Goal: Obtain resource: Download file/media

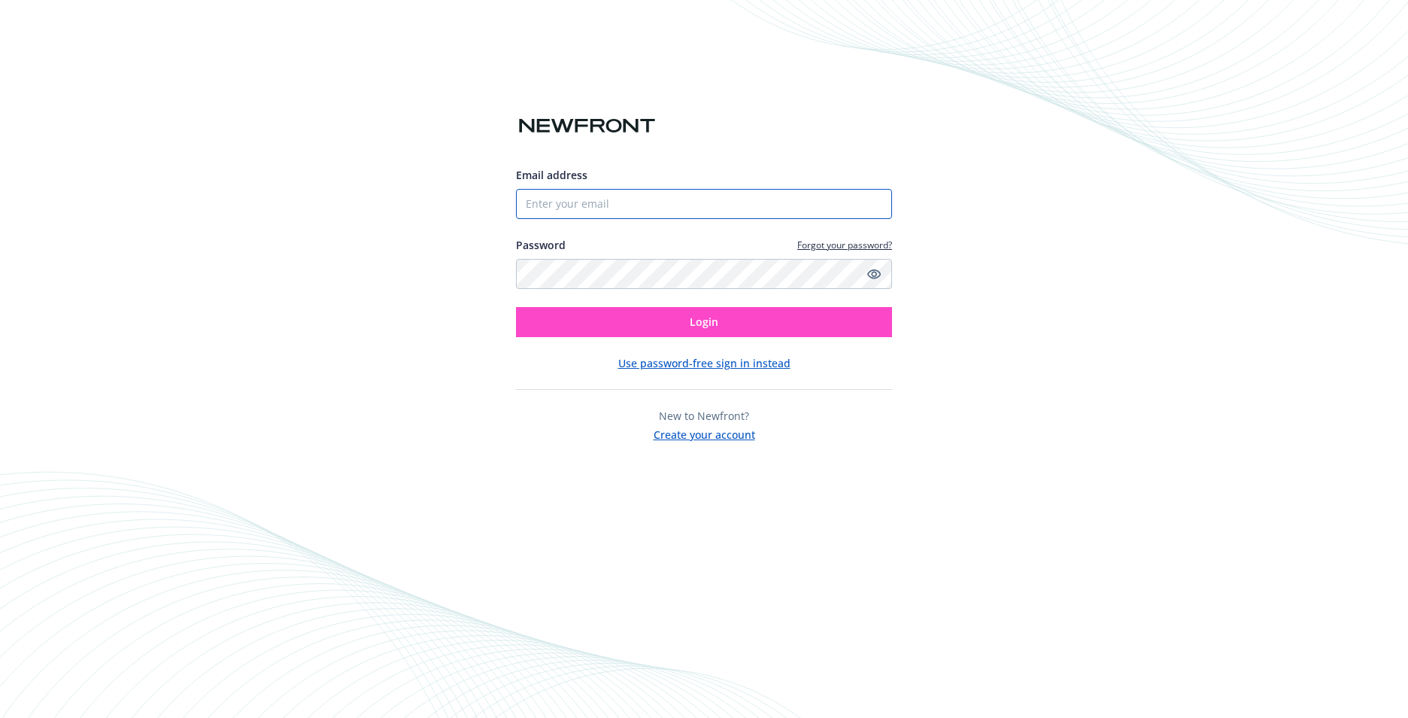
type input "[EMAIL_ADDRESS][DOMAIN_NAME]"
click at [694, 320] on span "Login" at bounding box center [704, 321] width 29 height 14
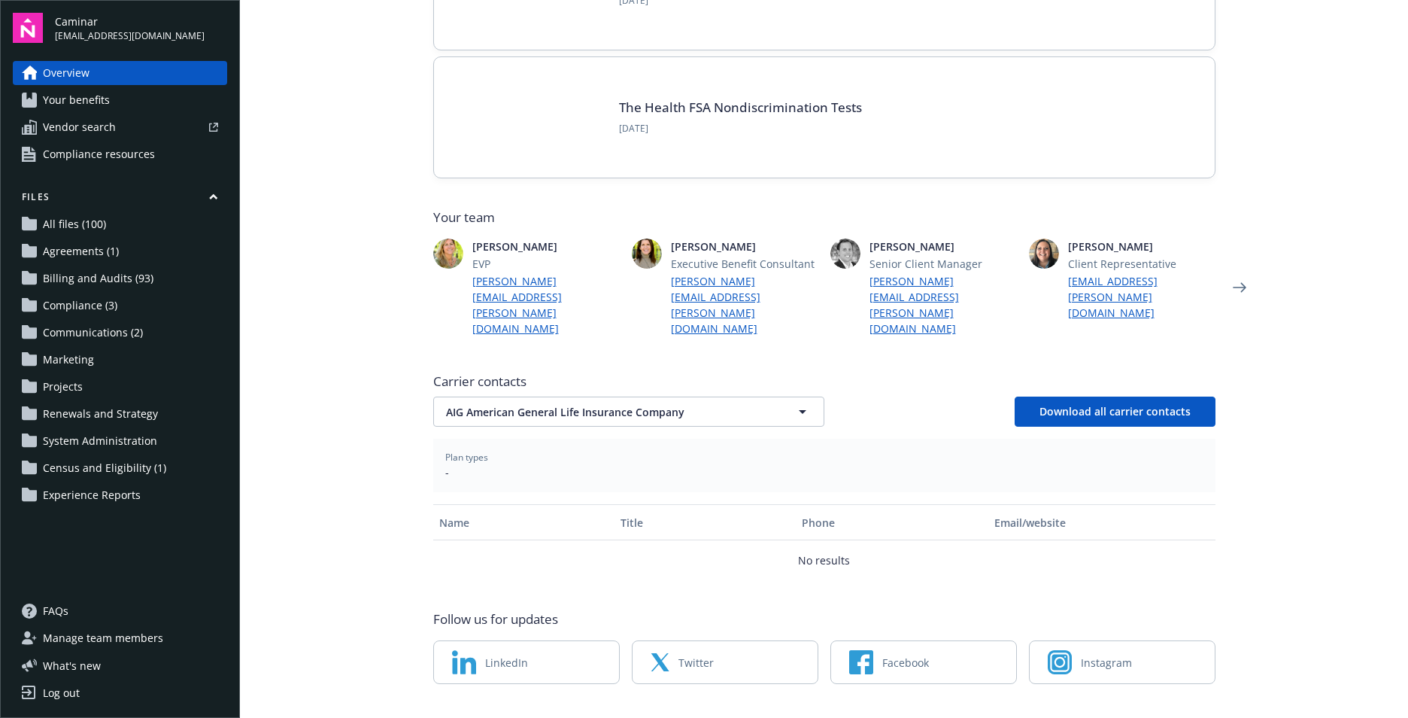
scroll to position [241, 0]
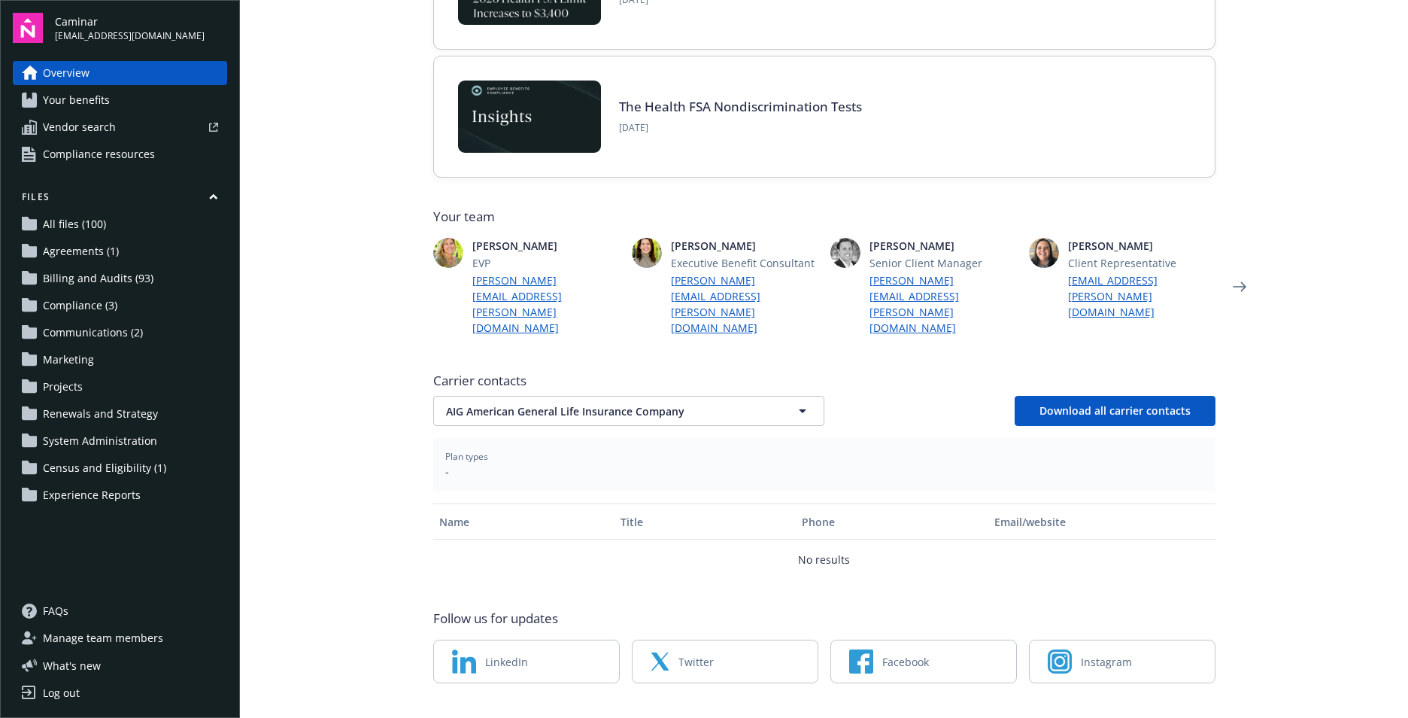
click at [114, 290] on span "Billing and Audits (93)" at bounding box center [98, 278] width 111 height 24
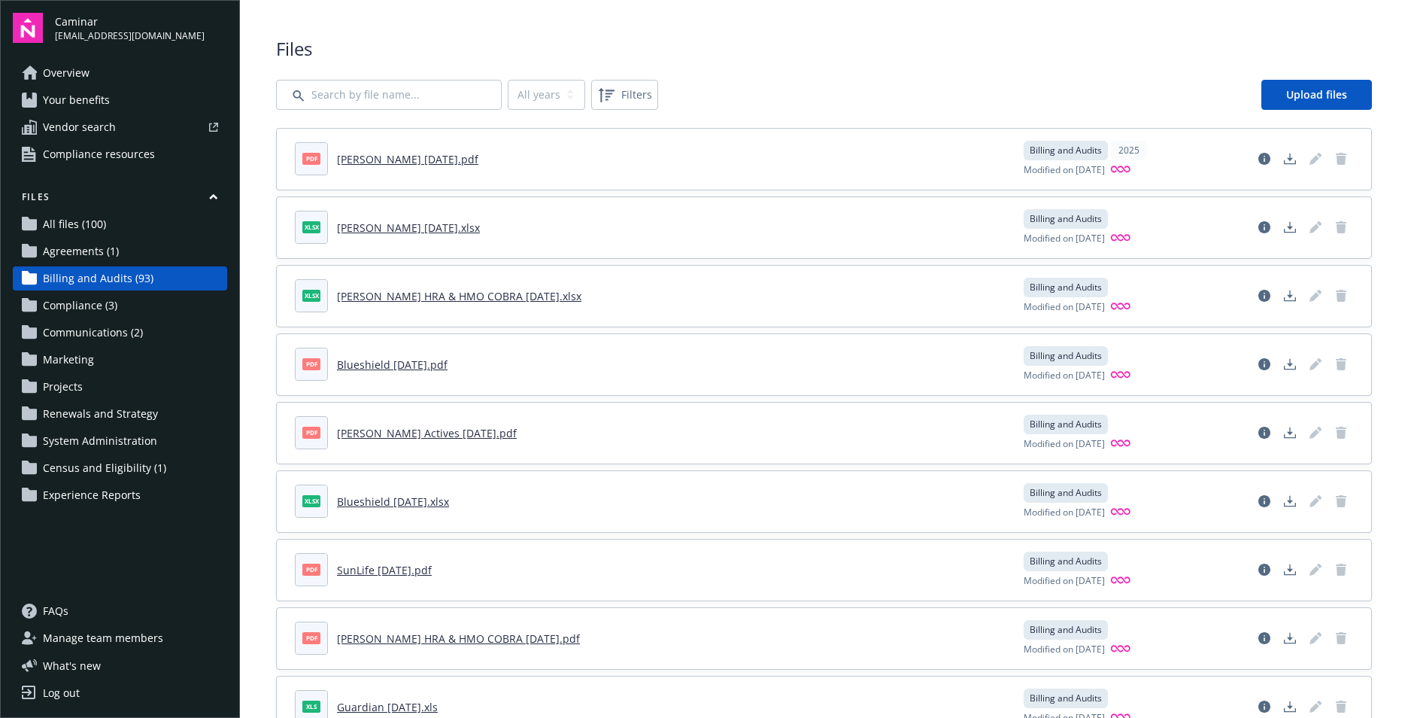
click at [385, 229] on link "[PERSON_NAME] [DATE].xlsx" at bounding box center [408, 227] width 143 height 14
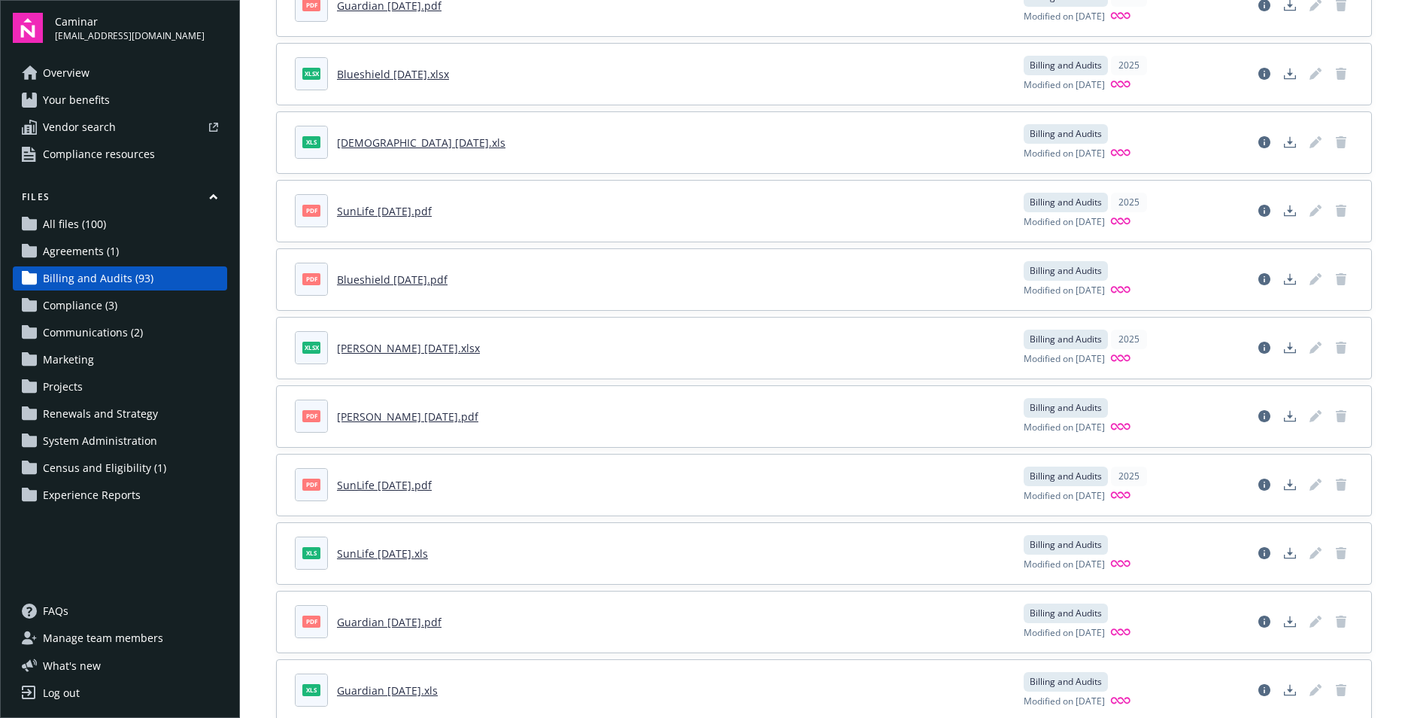
scroll to position [1880, 0]
